Goal: Navigation & Orientation: Find specific page/section

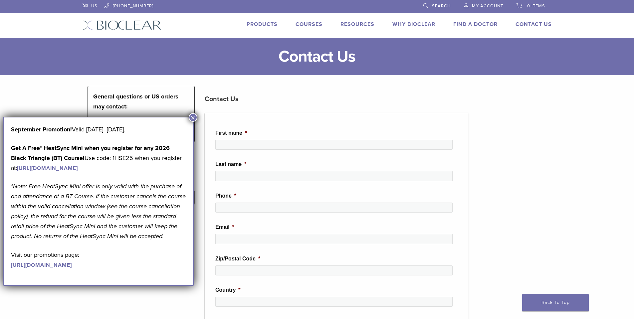
click at [493, 23] on link "Find A Doctor" at bounding box center [475, 24] width 44 height 7
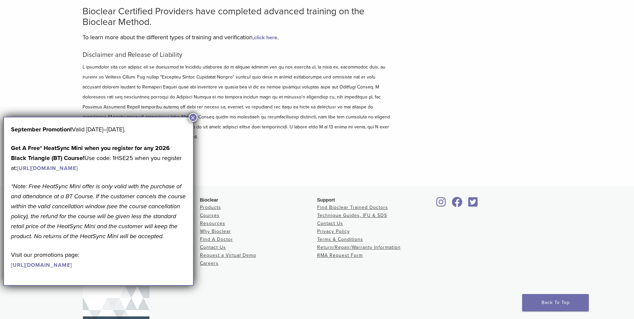
scroll to position [67, 0]
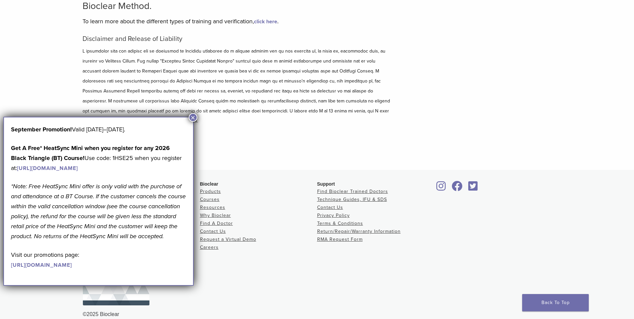
click at [194, 118] on button "×" at bounding box center [193, 117] width 9 height 9
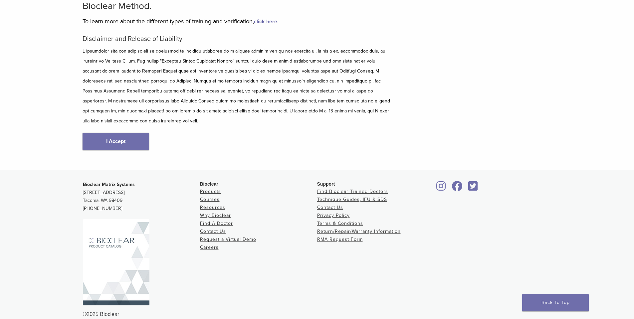
click at [147, 133] on link "I Accept" at bounding box center [116, 141] width 67 height 17
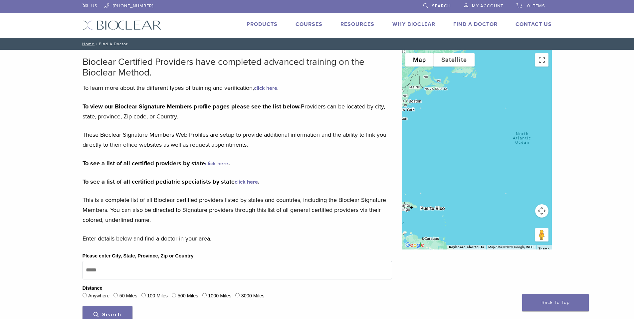
drag, startPoint x: 517, startPoint y: 156, endPoint x: 403, endPoint y: 131, distance: 116.8
click at [406, 132] on div at bounding box center [477, 150] width 150 height 200
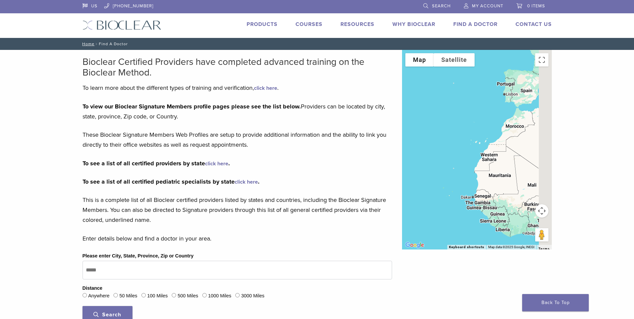
drag, startPoint x: 506, startPoint y: 150, endPoint x: 408, endPoint y: 130, distance: 100.5
click at [408, 130] on div at bounding box center [477, 150] width 150 height 200
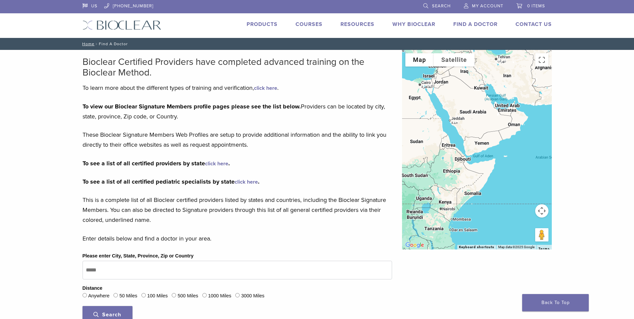
drag, startPoint x: 495, startPoint y: 153, endPoint x: 431, endPoint y: 136, distance: 65.7
click at [426, 137] on div at bounding box center [477, 150] width 150 height 200
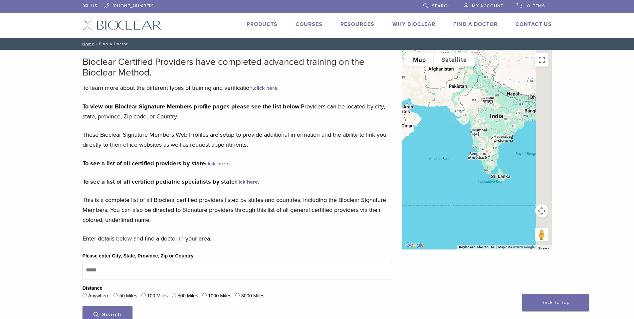
drag, startPoint x: 500, startPoint y: 141, endPoint x: 406, endPoint y: 171, distance: 98.3
click at [406, 171] on div at bounding box center [477, 150] width 150 height 200
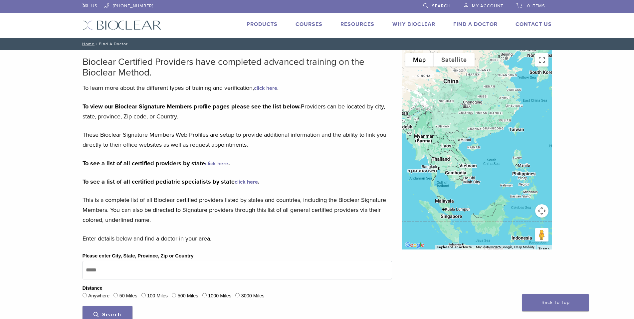
drag, startPoint x: 516, startPoint y: 158, endPoint x: 477, endPoint y: 151, distance: 39.9
click at [481, 153] on div at bounding box center [477, 150] width 150 height 200
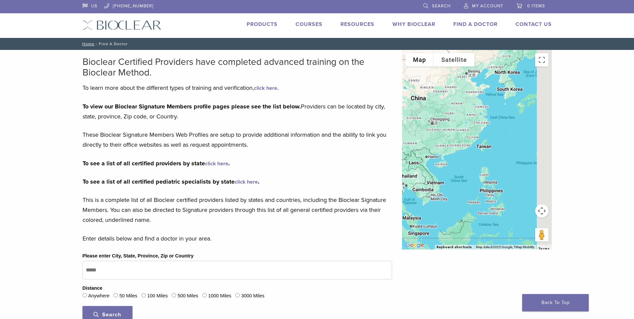
drag, startPoint x: 485, startPoint y: 161, endPoint x: 447, endPoint y: 191, distance: 47.6
click at [447, 191] on div at bounding box center [477, 150] width 150 height 200
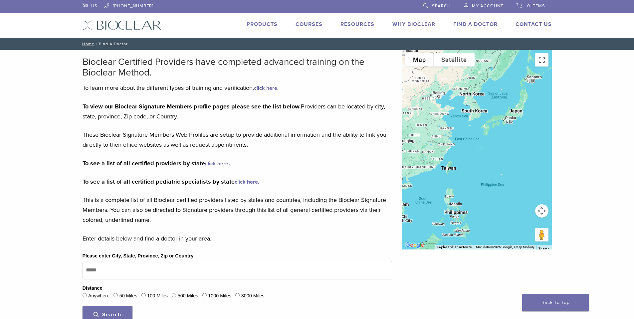
drag, startPoint x: 472, startPoint y: 163, endPoint x: 485, endPoint y: 121, distance: 45.0
click at [483, 125] on div at bounding box center [477, 150] width 150 height 200
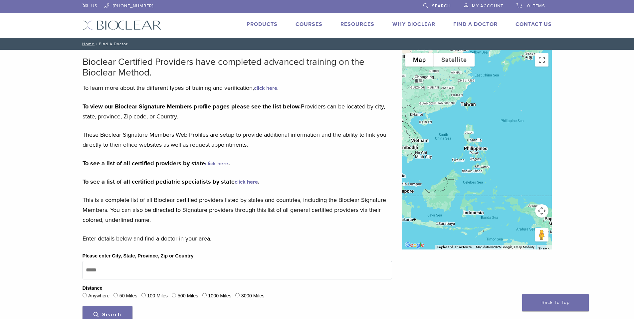
scroll to position [177, 0]
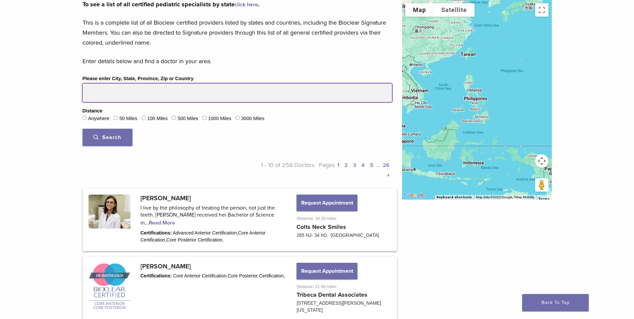
click at [127, 97] on input "Please enter City, State, Province, Zip or Country" at bounding box center [238, 93] width 310 height 19
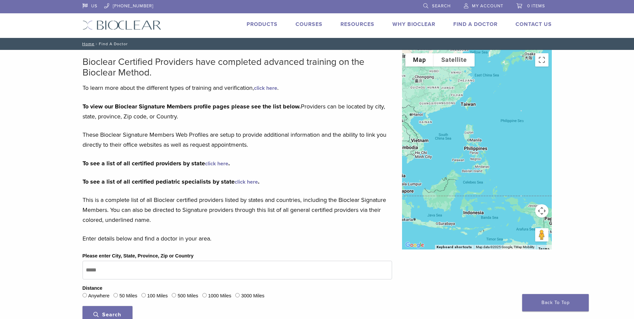
click at [93, 6] on link "US" at bounding box center [90, 5] width 15 height 10
click at [85, 6] on link "US" at bounding box center [90, 5] width 15 height 10
click at [90, 5] on link "US" at bounding box center [90, 5] width 15 height 10
click at [83, 5] on link "US" at bounding box center [90, 5] width 15 height 10
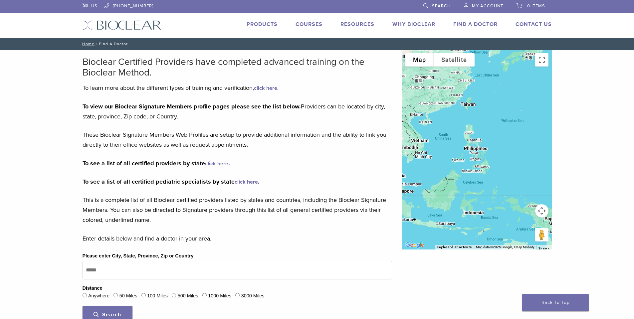
click at [83, 5] on link "US" at bounding box center [90, 5] width 15 height 10
click at [490, 189] on div at bounding box center [477, 150] width 150 height 200
click at [448, 63] on button "Satellite" at bounding box center [454, 59] width 41 height 13
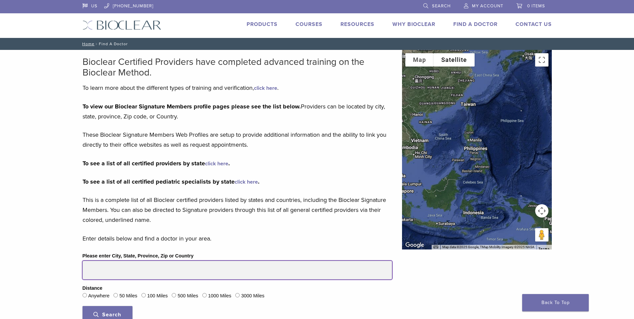
click at [160, 272] on input "Please enter City, State, Province, Zip or Country" at bounding box center [238, 270] width 310 height 19
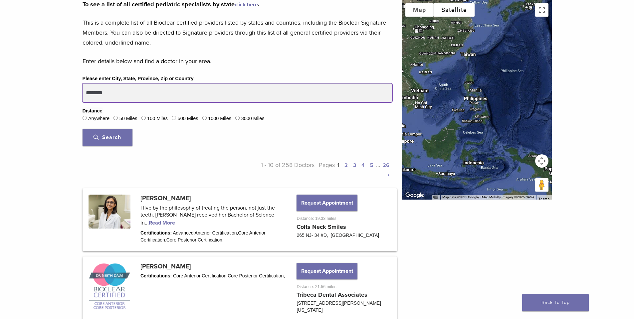
type input "********"
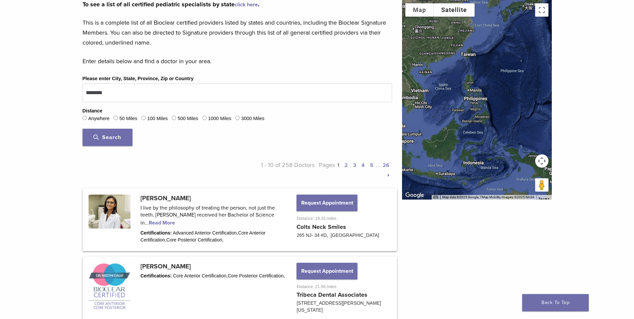
click at [105, 142] on button "Search" at bounding box center [108, 137] width 50 height 17
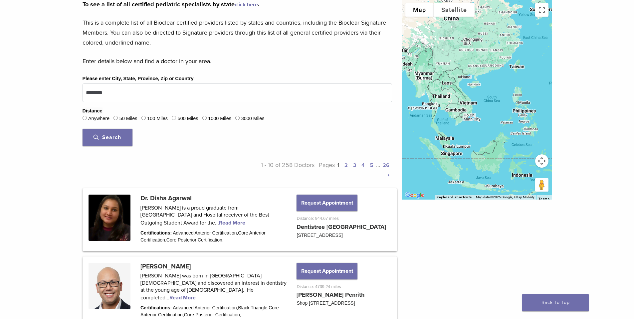
scroll to position [355, 0]
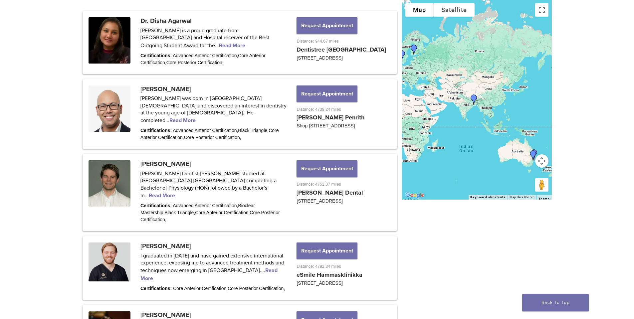
drag, startPoint x: 445, startPoint y: 116, endPoint x: 495, endPoint y: 116, distance: 49.6
click at [493, 116] on div at bounding box center [477, 100] width 150 height 200
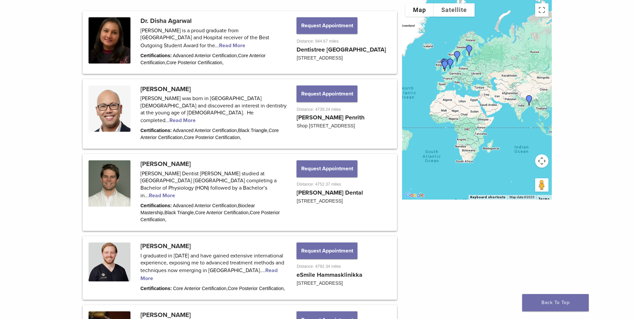
drag, startPoint x: 448, startPoint y: 116, endPoint x: 497, endPoint y: 116, distance: 48.9
click at [497, 116] on div at bounding box center [477, 100] width 150 height 200
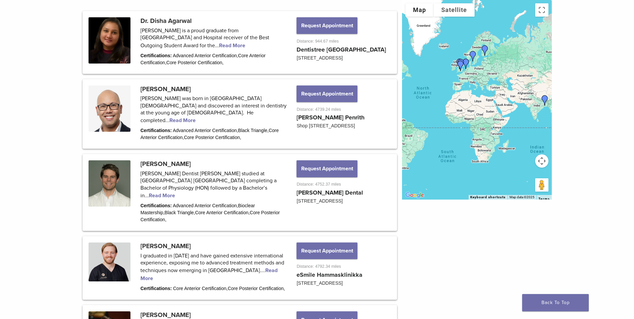
scroll to position [533, 0]
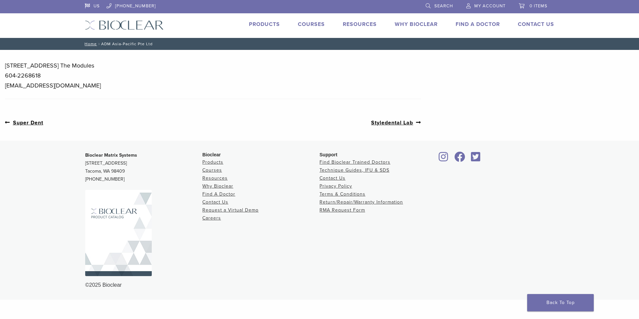
click at [109, 74] on p "387, Joo Chiat Road, #03-04 The Modules 604-2268618 tkdental@gmail.com" at bounding box center [213, 76] width 416 height 30
